Goal: Task Accomplishment & Management: Manage account settings

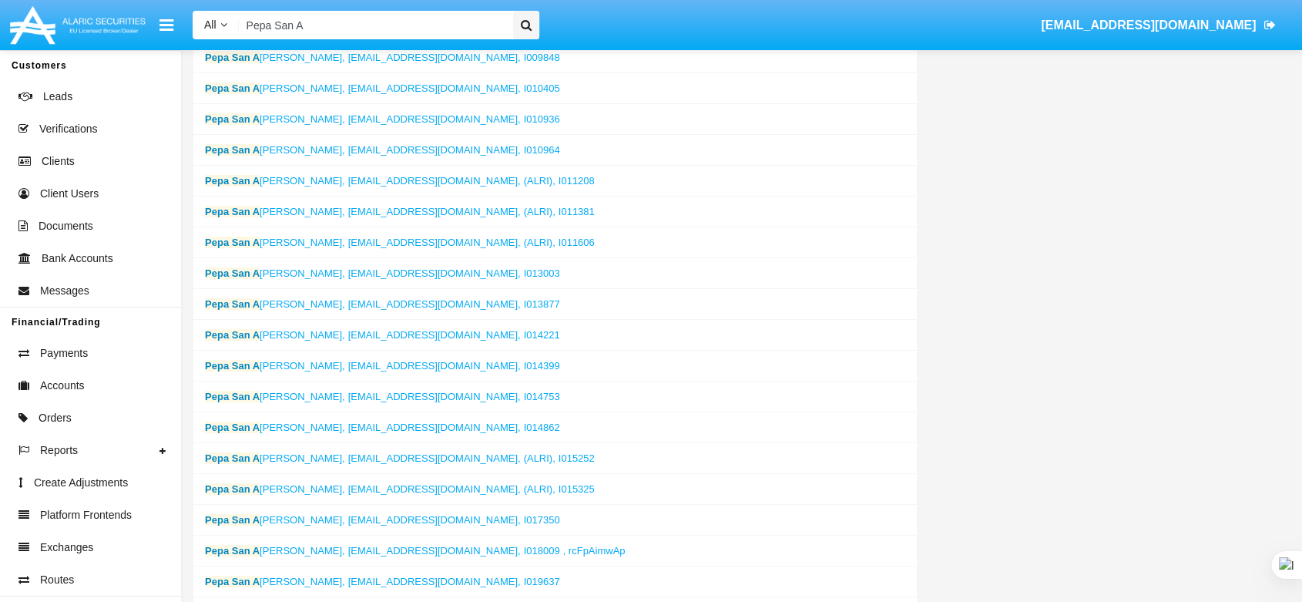
scroll to position [684, 0]
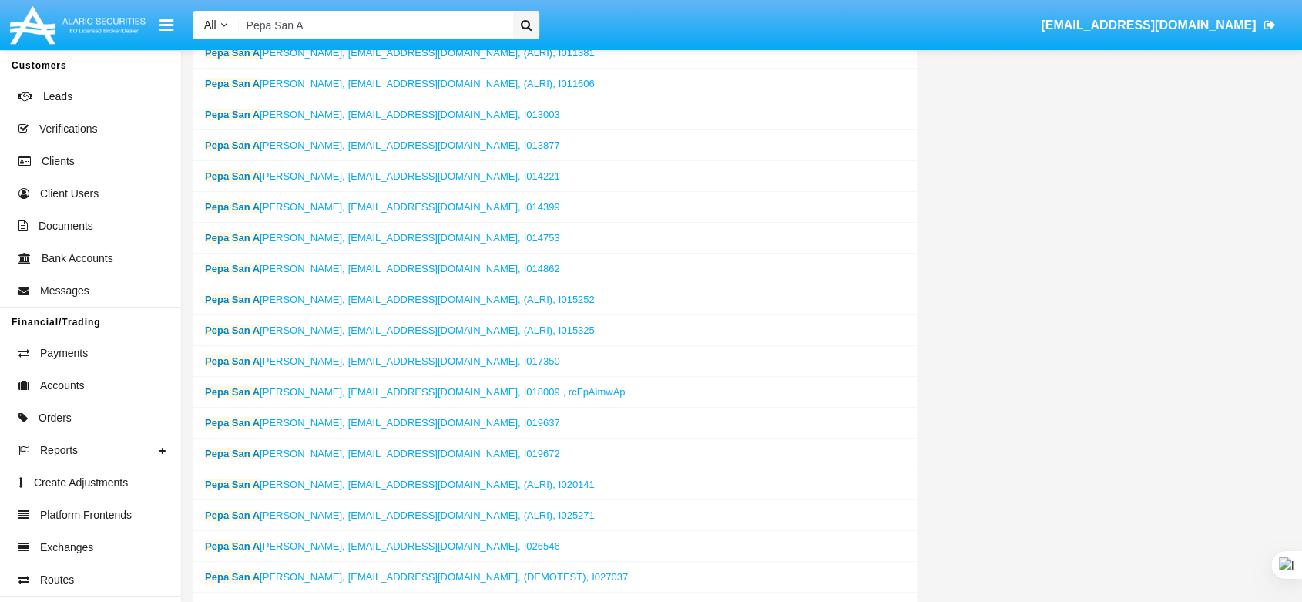
click at [325, 28] on input "Pepa San A" at bounding box center [373, 25] width 269 height 28
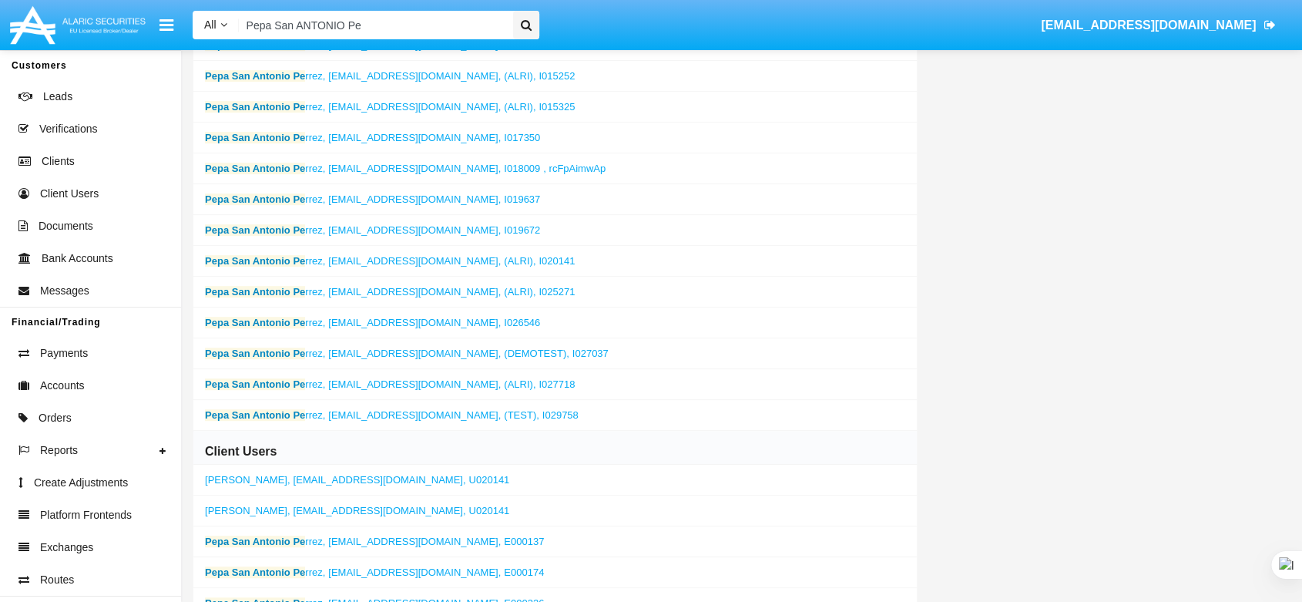
scroll to position [941, 0]
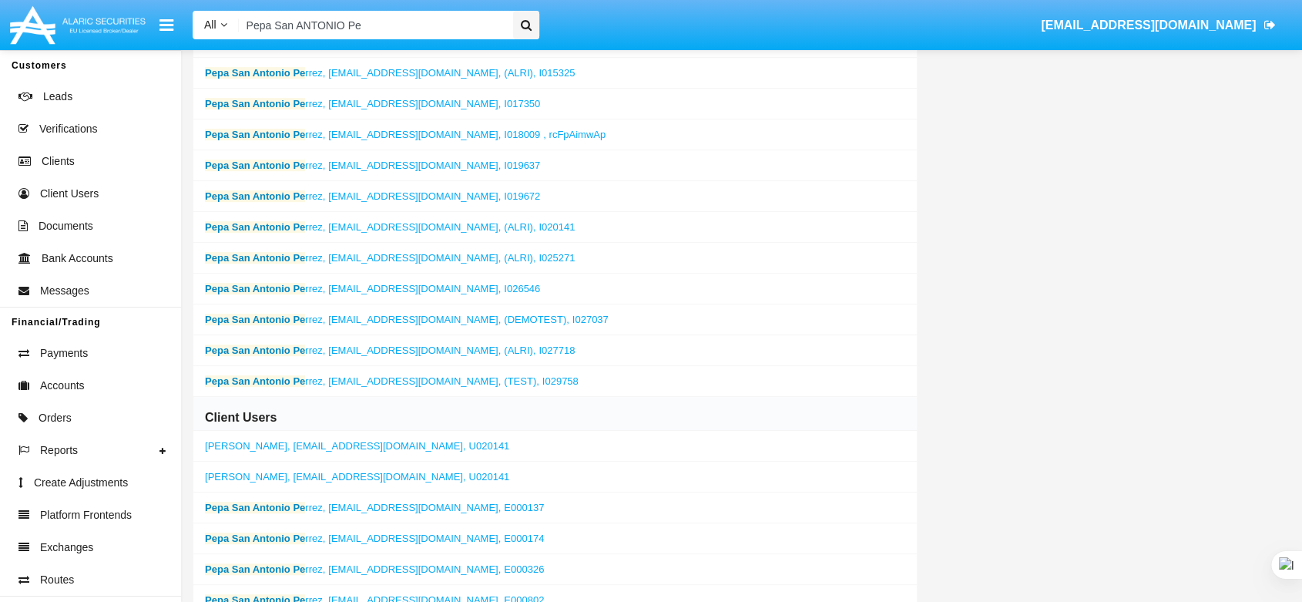
type input "Pepa San ANTONIO Pe"
click at [370, 375] on span "[EMAIL_ADDRESS][DOMAIN_NAME]," at bounding box center [414, 381] width 173 height 12
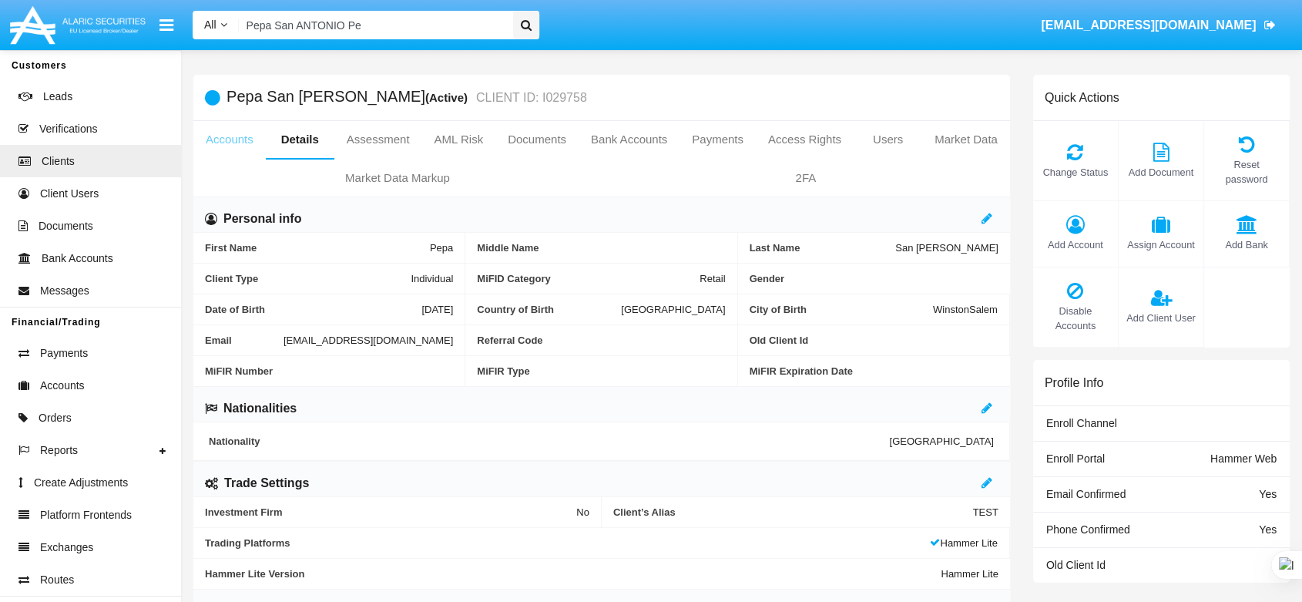
click at [234, 142] on link "Accounts" at bounding box center [229, 139] width 72 height 37
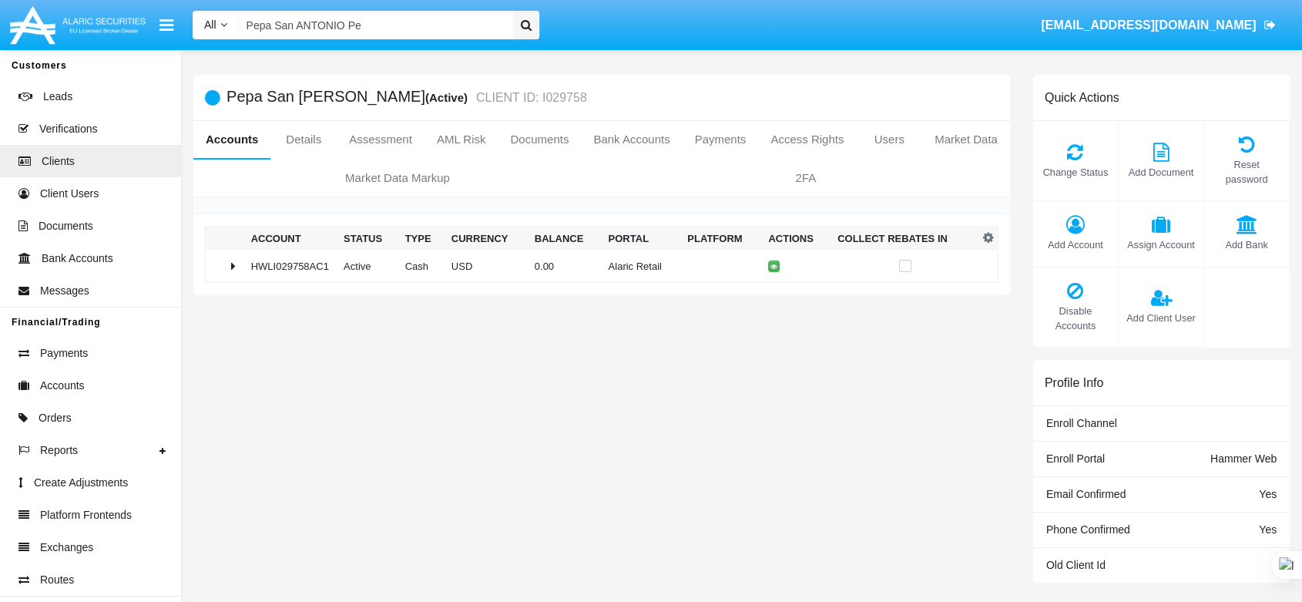
click at [495, 23] on input "Pepa San ANTONIO Pe" at bounding box center [373, 25] width 269 height 28
click at [427, 21] on input "Search" at bounding box center [373, 25] width 269 height 28
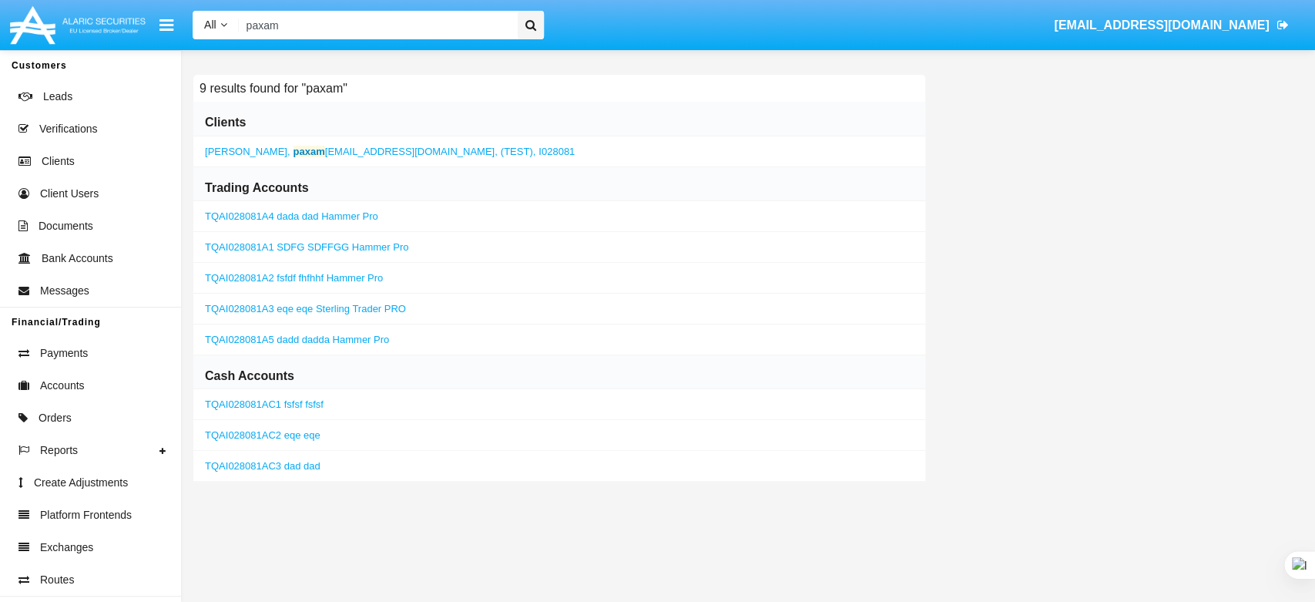
type input "paxam"
click at [293, 152] on b "paxam" at bounding box center [309, 152] width 32 height 12
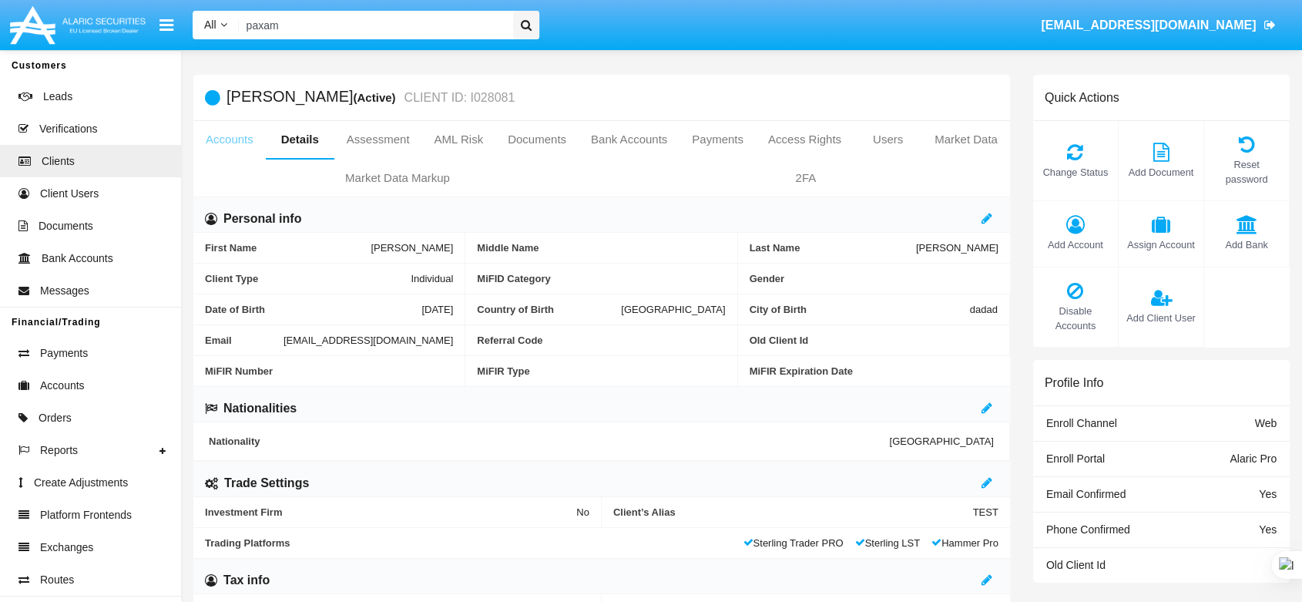
click at [240, 144] on link "Accounts" at bounding box center [229, 139] width 72 height 37
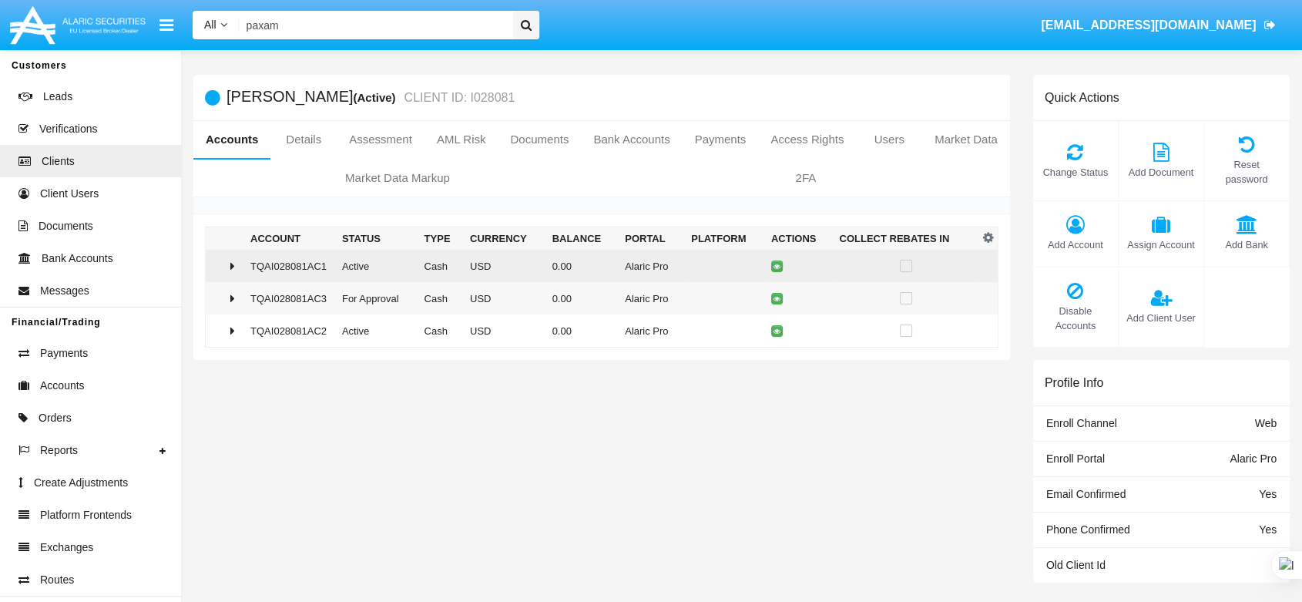
click at [236, 277] on td at bounding box center [225, 266] width 39 height 32
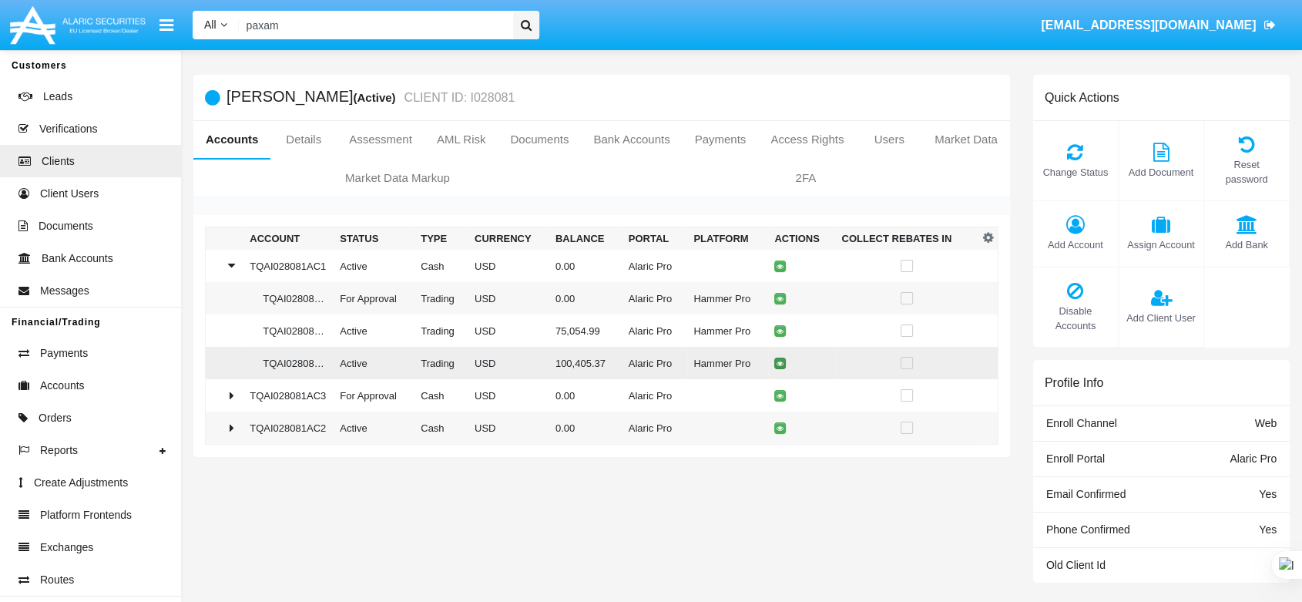
click at [778, 363] on icon at bounding box center [779, 363] width 7 height 7
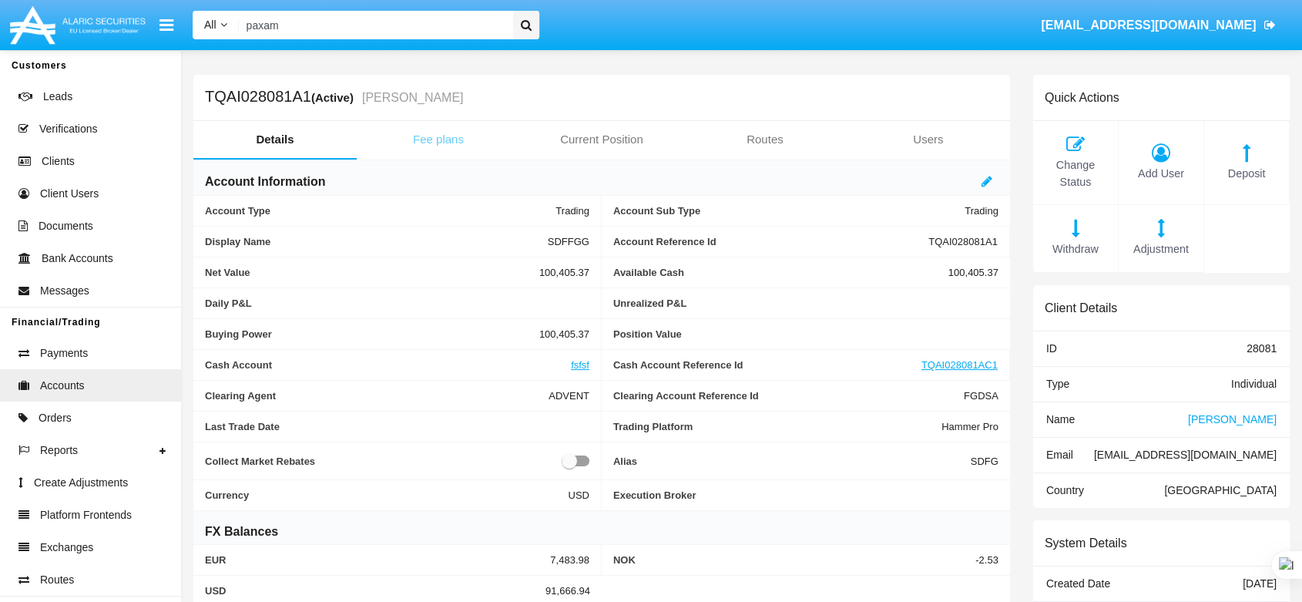
click at [431, 140] on link "Fee plans" at bounding box center [438, 139] width 163 height 37
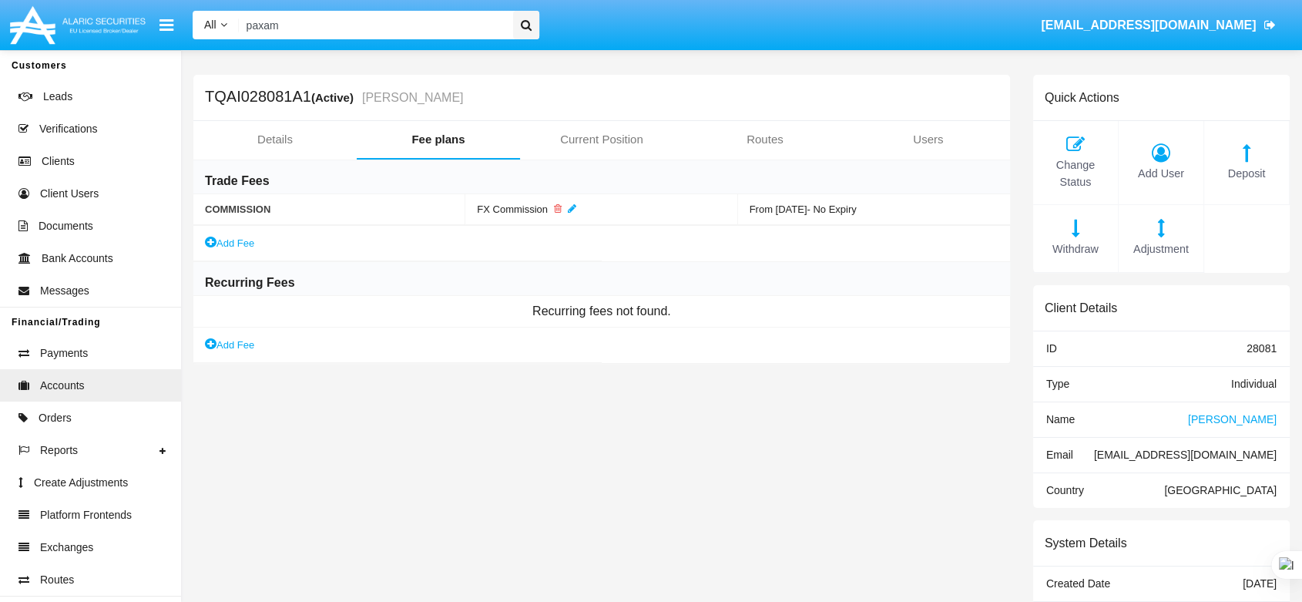
click at [245, 237] on link "Add Fee" at bounding box center [229, 243] width 49 height 16
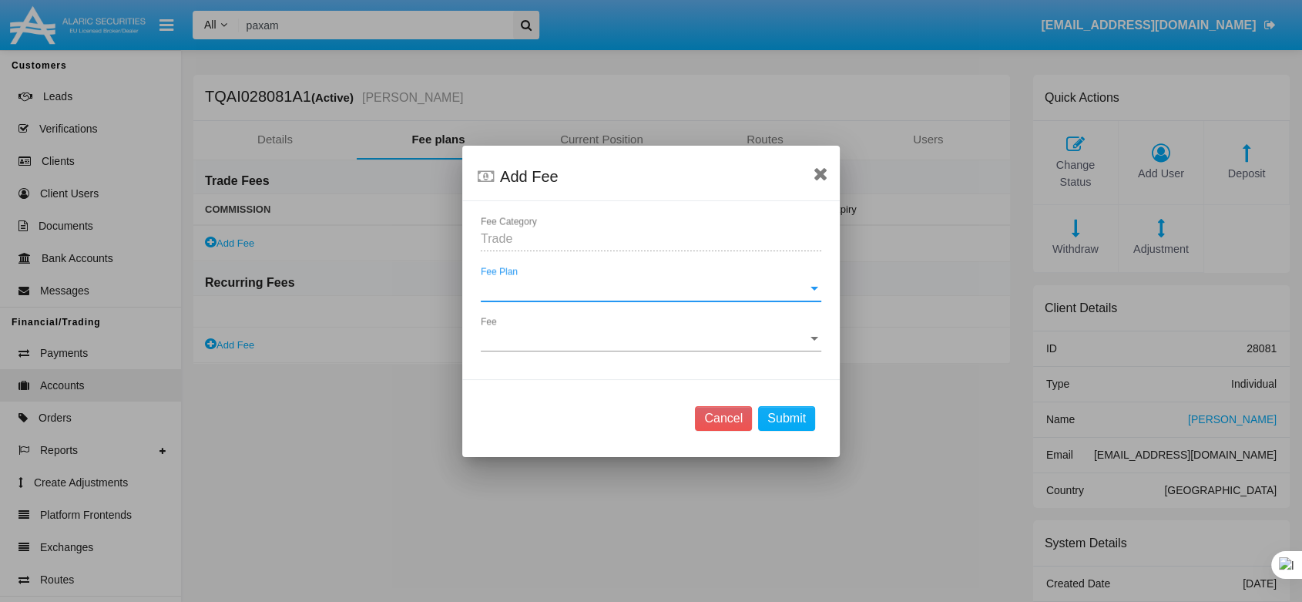
click at [542, 294] on span "Fee Plan" at bounding box center [644, 289] width 327 height 14
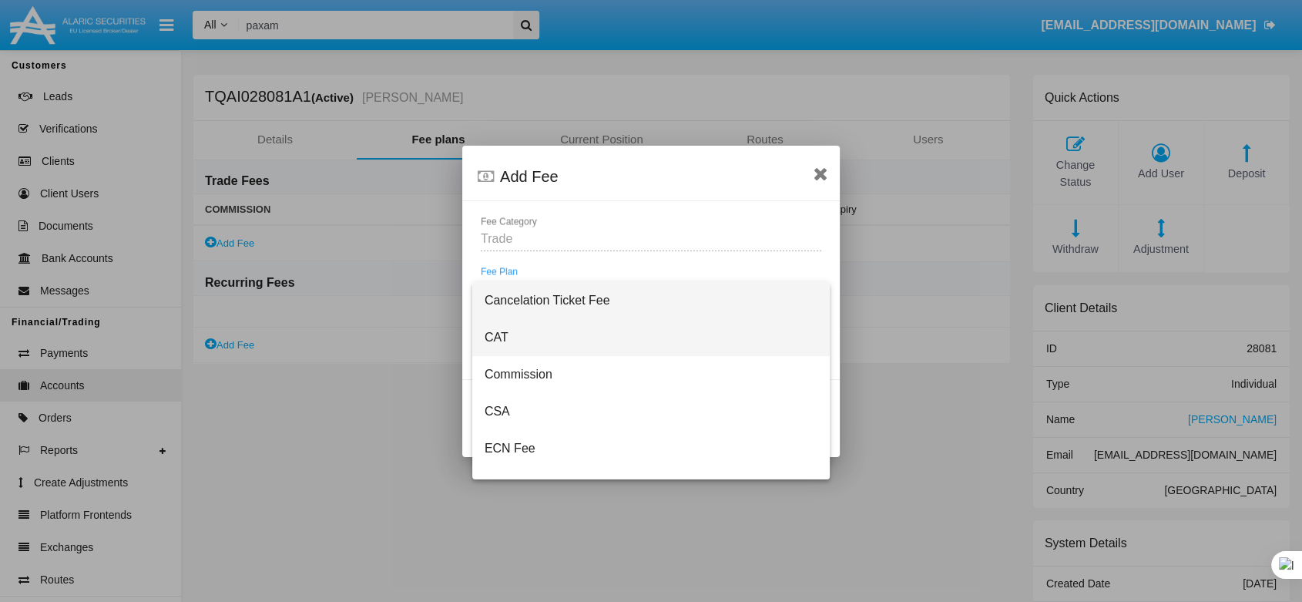
click at [538, 340] on span "CAT" at bounding box center [650, 337] width 333 height 37
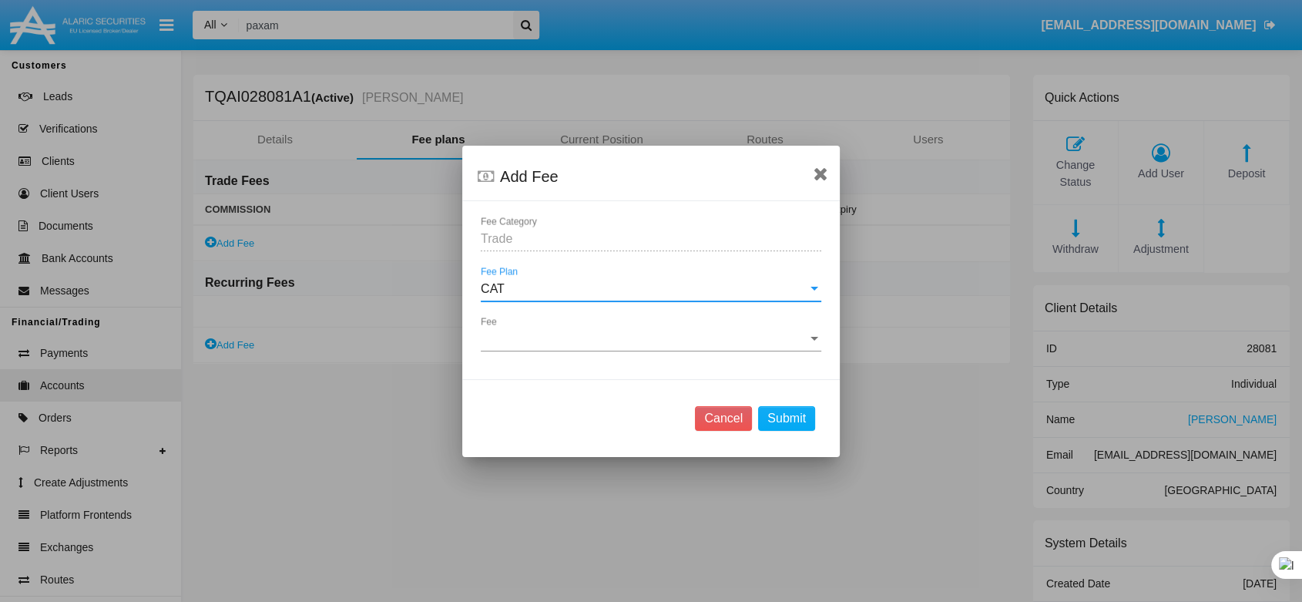
click at [545, 337] on span "Fee" at bounding box center [644, 339] width 327 height 14
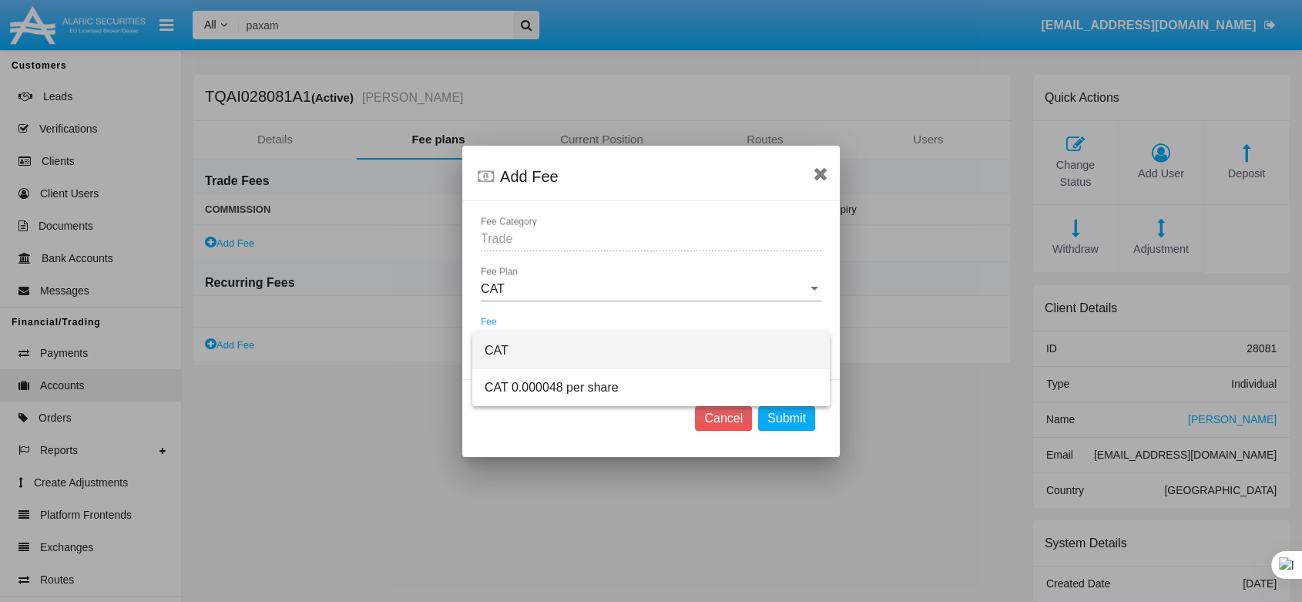
click at [545, 346] on span "CAT" at bounding box center [650, 350] width 333 height 37
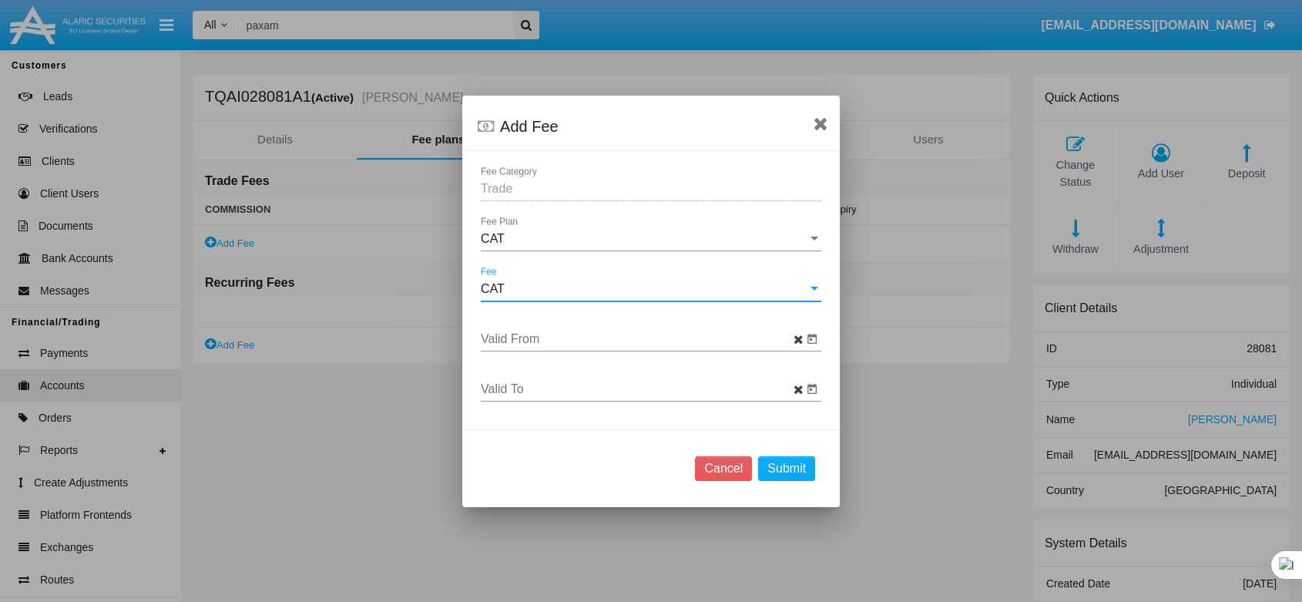
click at [550, 288] on div "CAT" at bounding box center [644, 289] width 327 height 14
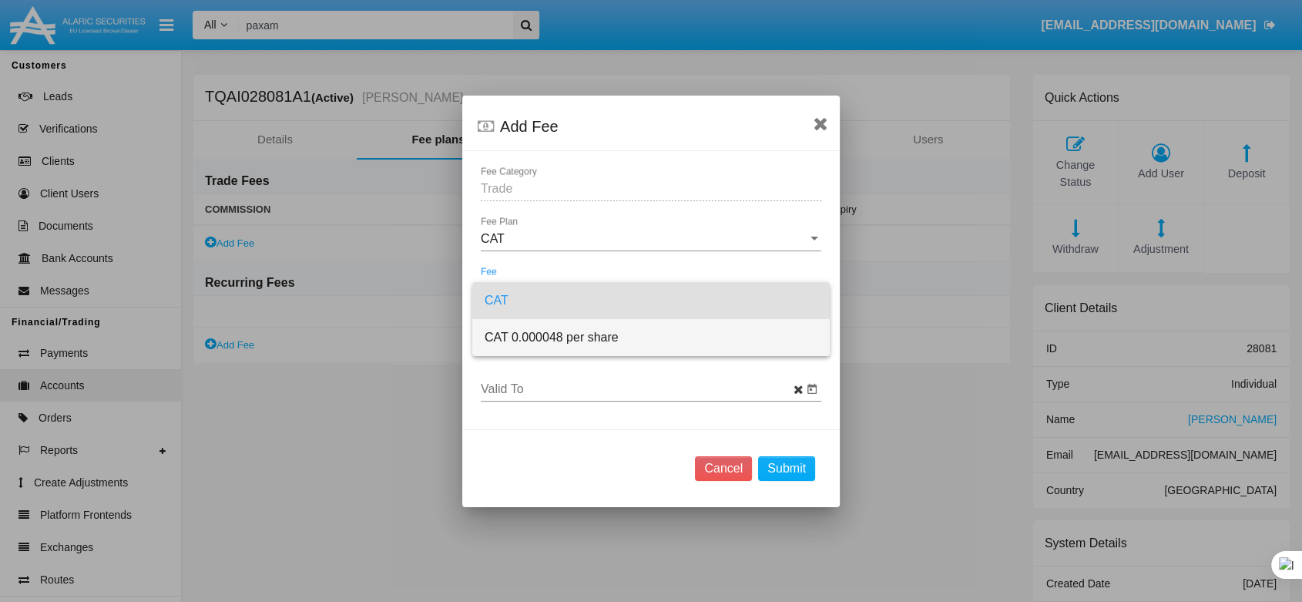
click at [551, 331] on span "CAT 0.000048 per share" at bounding box center [650, 337] width 333 height 37
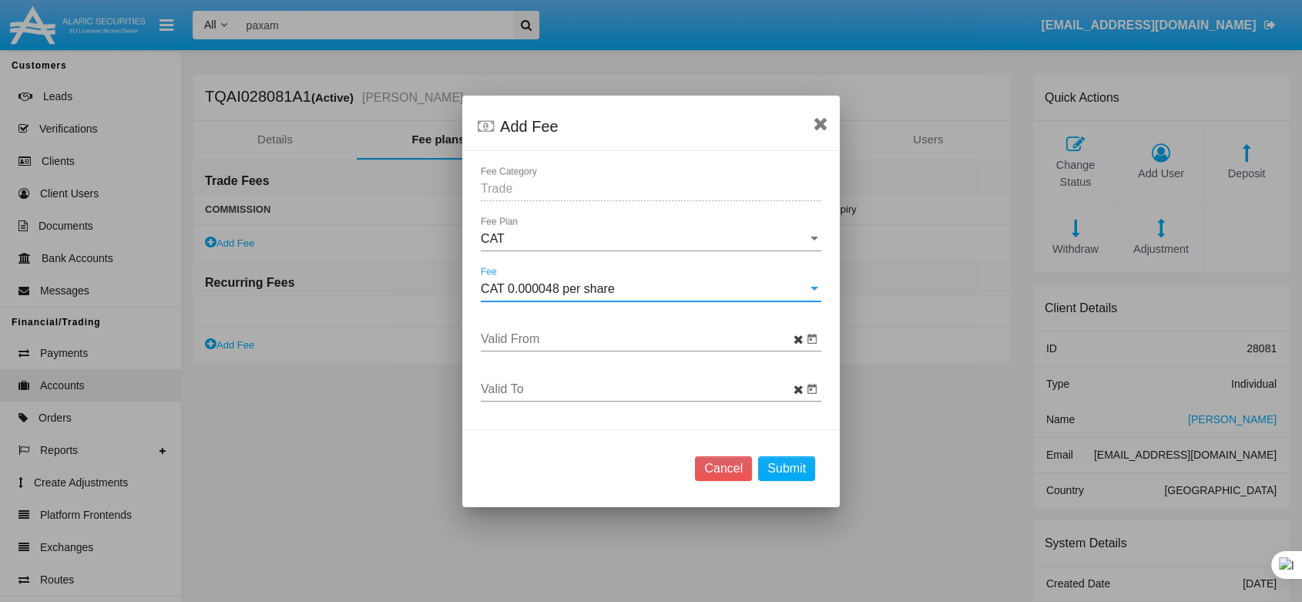
click at [565, 348] on div "Valid From" at bounding box center [642, 334] width 322 height 35
click at [568, 339] on input "Valid From" at bounding box center [642, 339] width 322 height 14
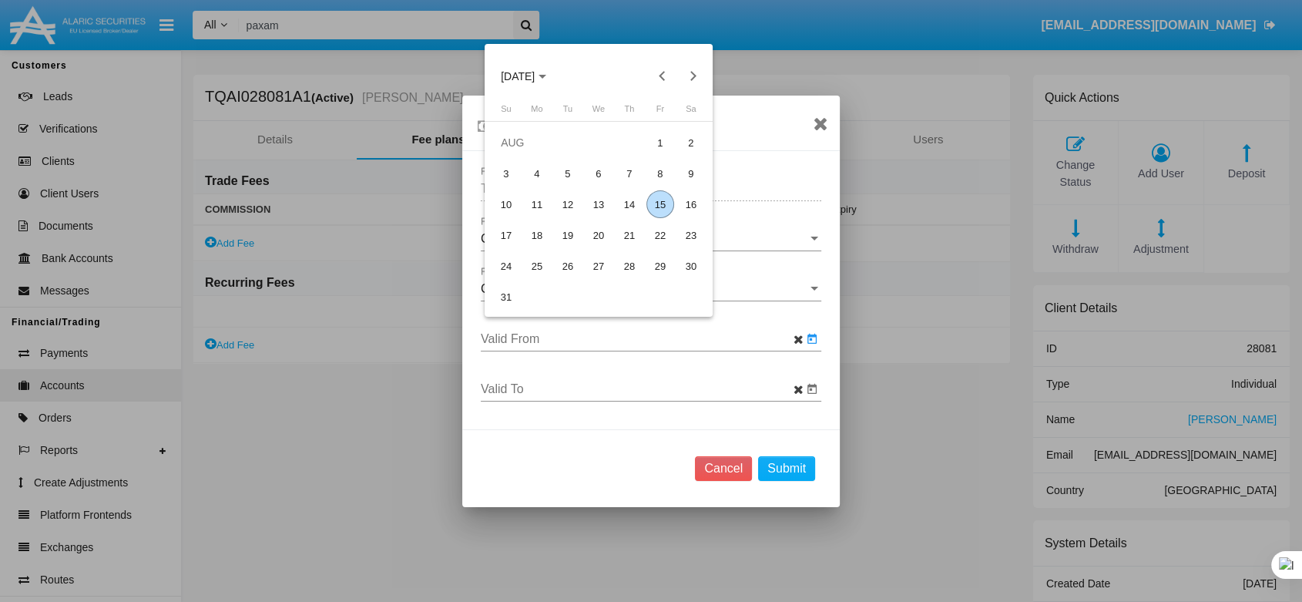
click at [659, 208] on div "15" at bounding box center [660, 204] width 28 height 28
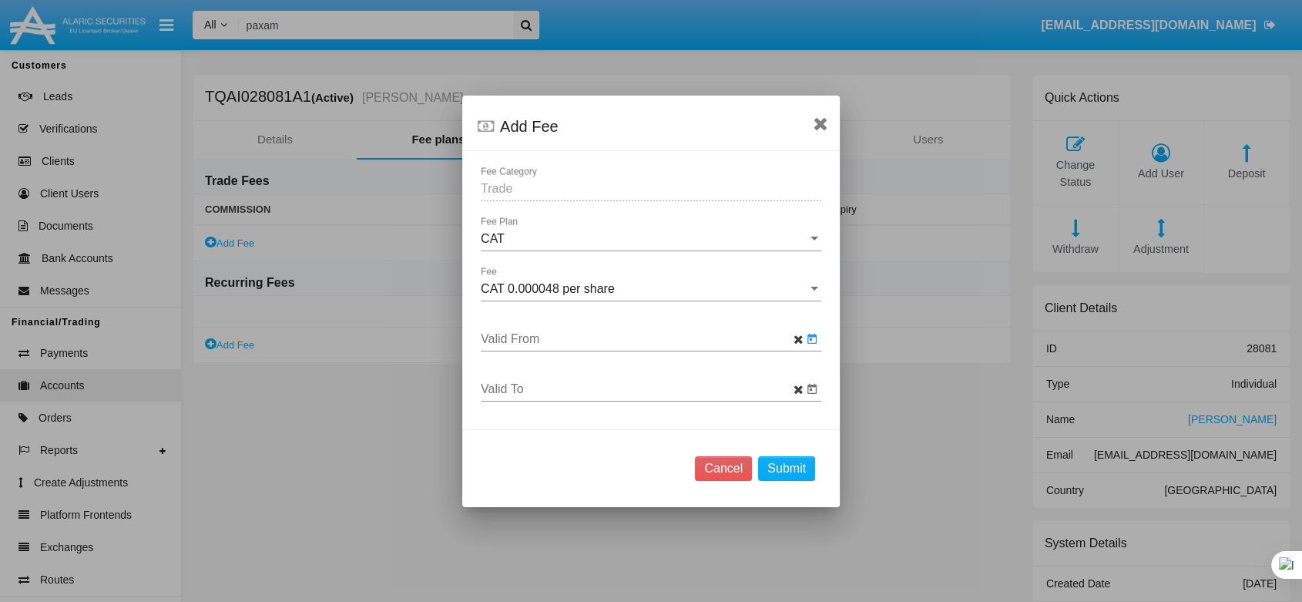
type input "[DATE]"
click at [801, 468] on button "Submit" at bounding box center [786, 468] width 57 height 25
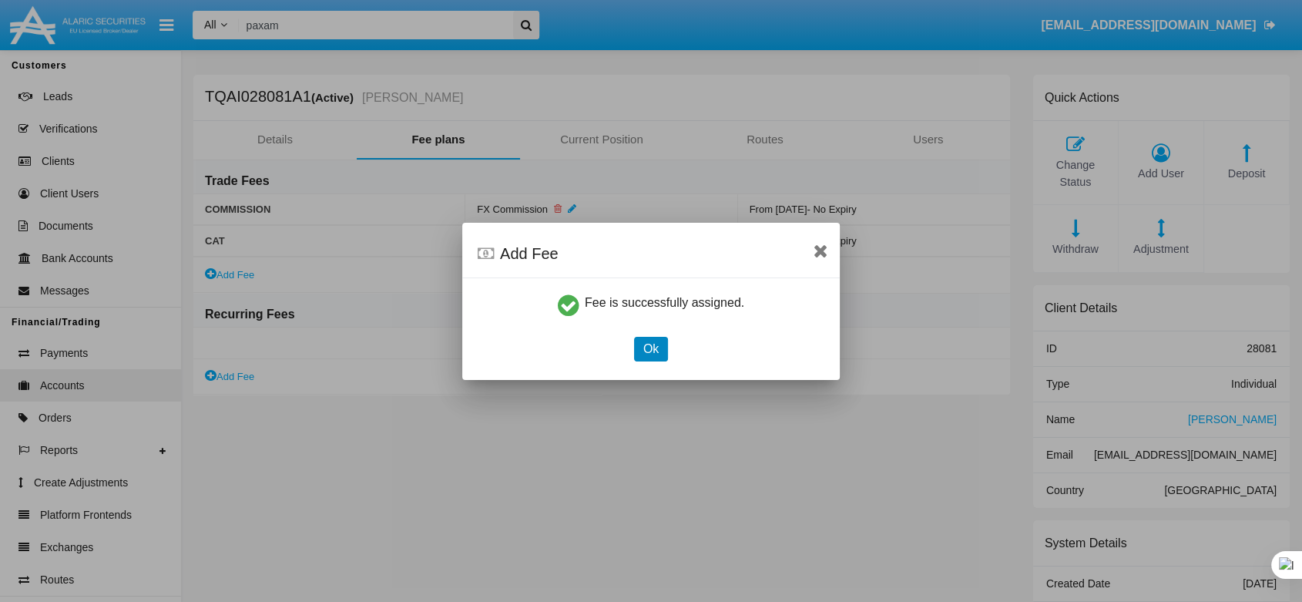
click at [663, 338] on button "Ok" at bounding box center [651, 349] width 34 height 25
